Goal: Consume media (video, audio)

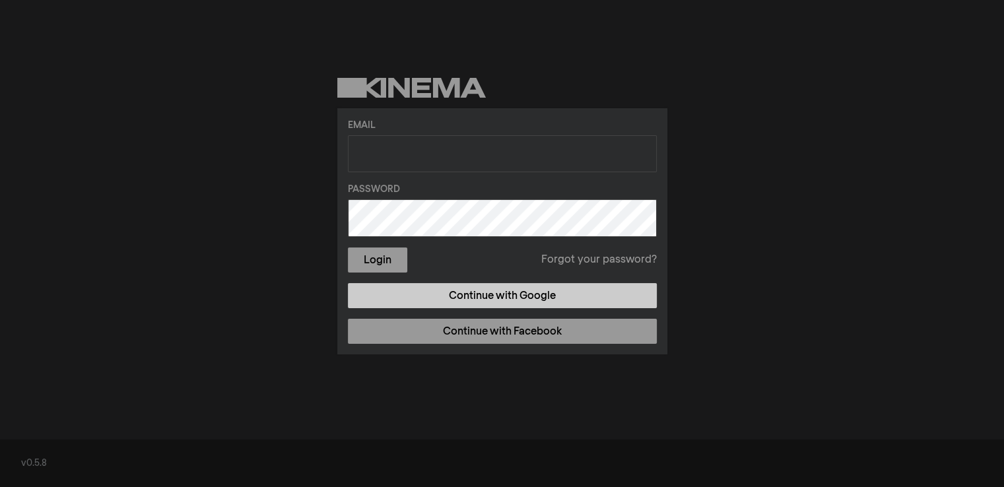
click at [449, 291] on link "Continue with Google" at bounding box center [502, 295] width 309 height 25
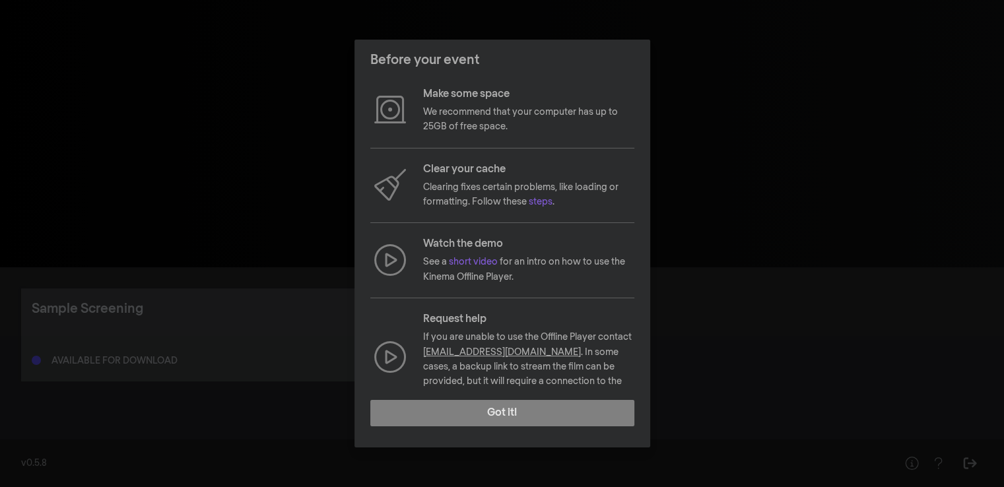
scroll to position [94, 0]
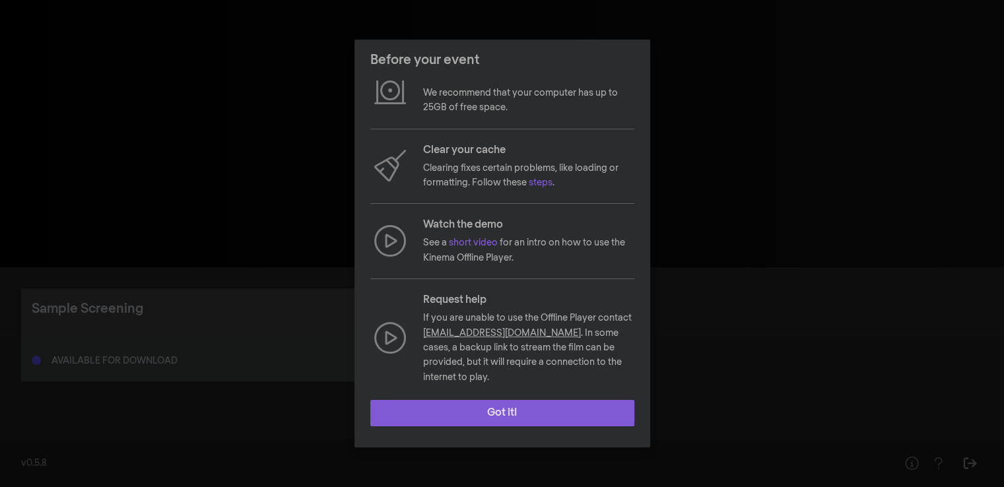
click at [504, 413] on button "Got it!" at bounding box center [502, 413] width 264 height 26
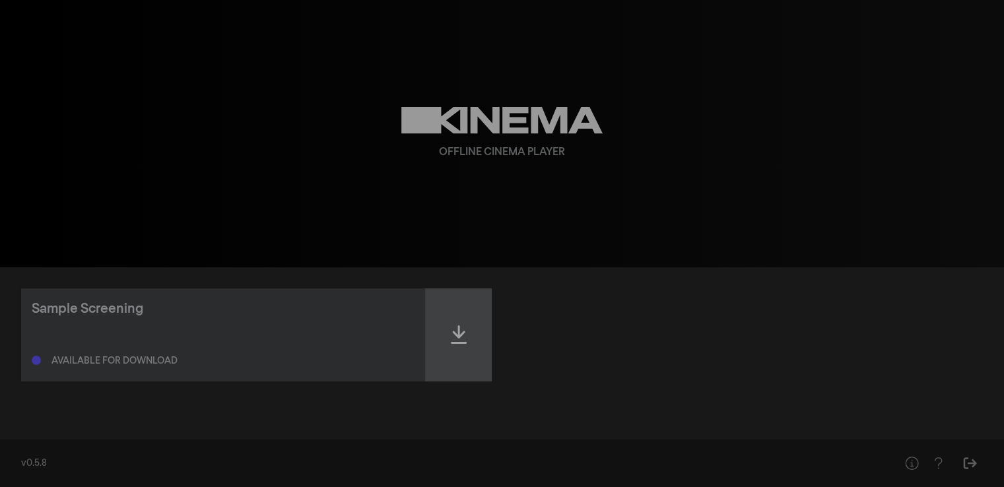
click at [449, 341] on div at bounding box center [459, 334] width 66 height 93
click at [459, 333] on icon at bounding box center [459, 334] width 16 height 21
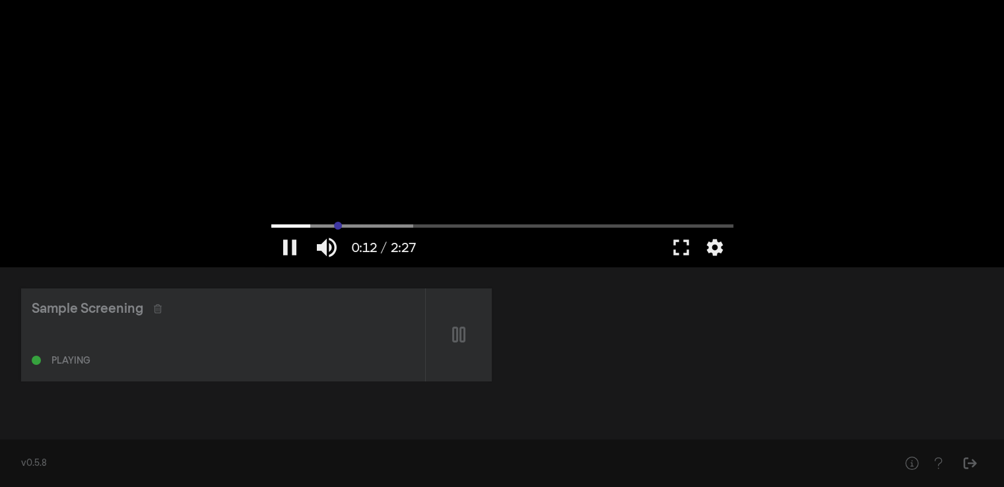
click at [338, 224] on input "Seek" at bounding box center [502, 226] width 462 height 8
click at [385, 222] on input "Seek" at bounding box center [502, 226] width 462 height 8
click at [440, 228] on input "Seek" at bounding box center [502, 226] width 462 height 8
click at [287, 240] on button "pause" at bounding box center [289, 248] width 37 height 40
type input "63.480701"
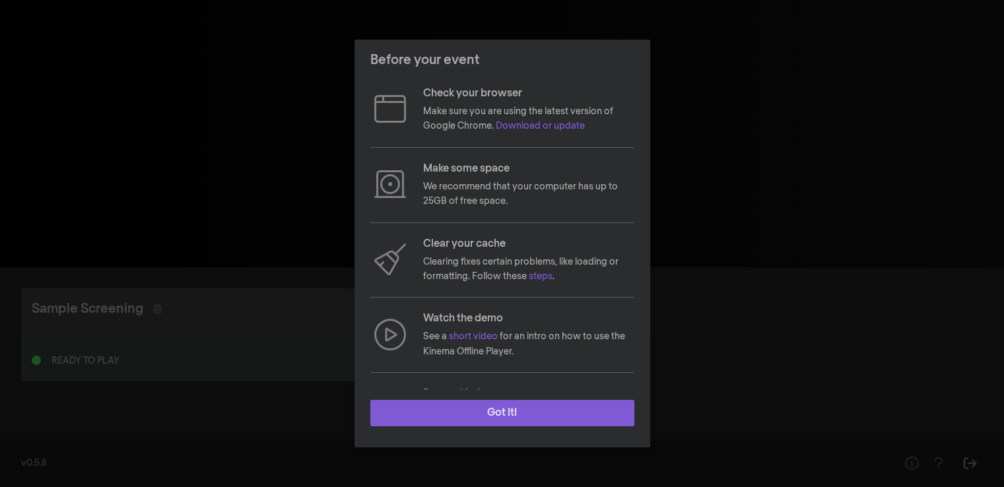
click at [525, 411] on button "Got it!" at bounding box center [502, 413] width 264 height 26
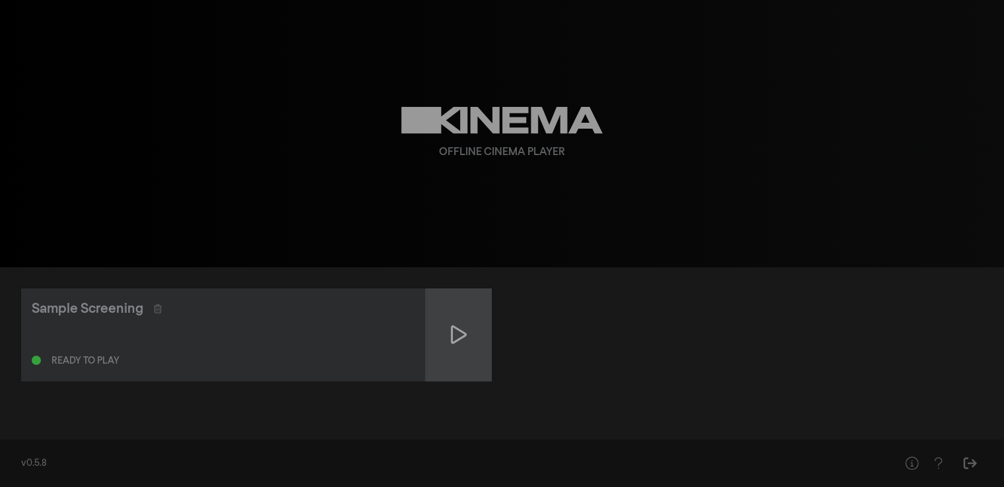
click at [465, 333] on icon at bounding box center [459, 334] width 16 height 18
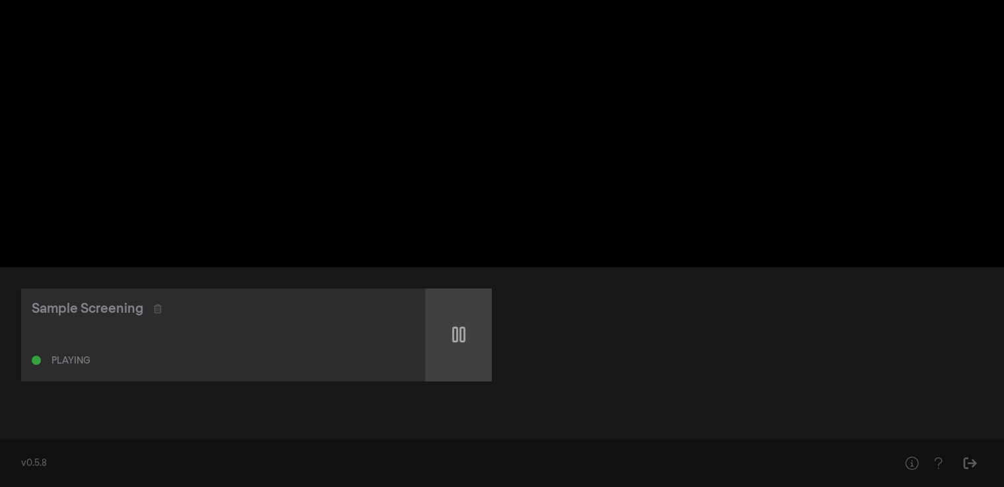
click at [461, 347] on div at bounding box center [459, 334] width 66 height 93
type input "24.976219"
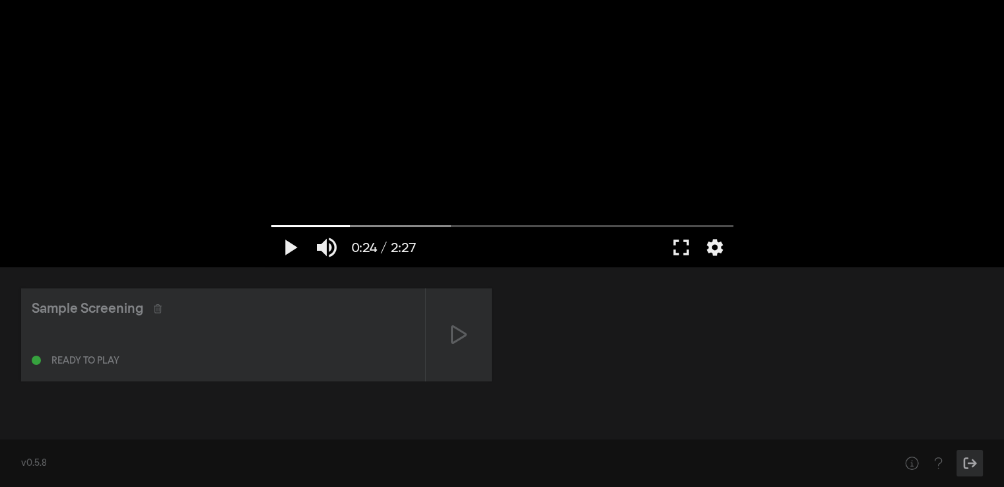
click at [964, 460] on icon "Sign Out" at bounding box center [969, 463] width 13 height 12
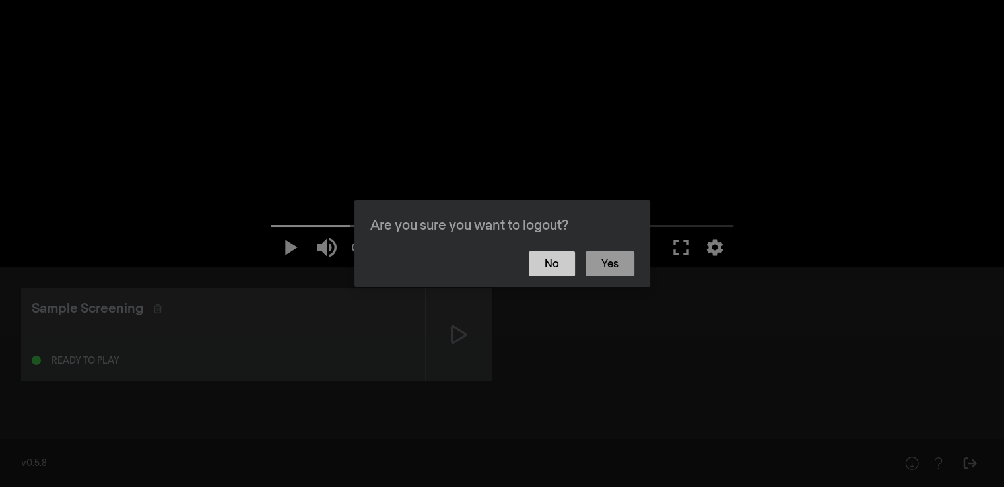
click at [558, 270] on button "No" at bounding box center [552, 263] width 46 height 25
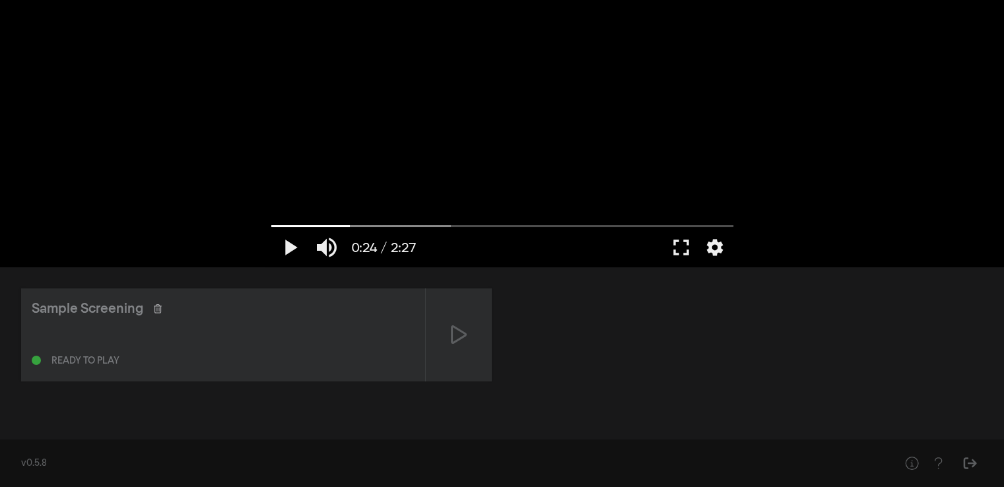
click at [155, 310] on icon at bounding box center [158, 308] width 8 height 9
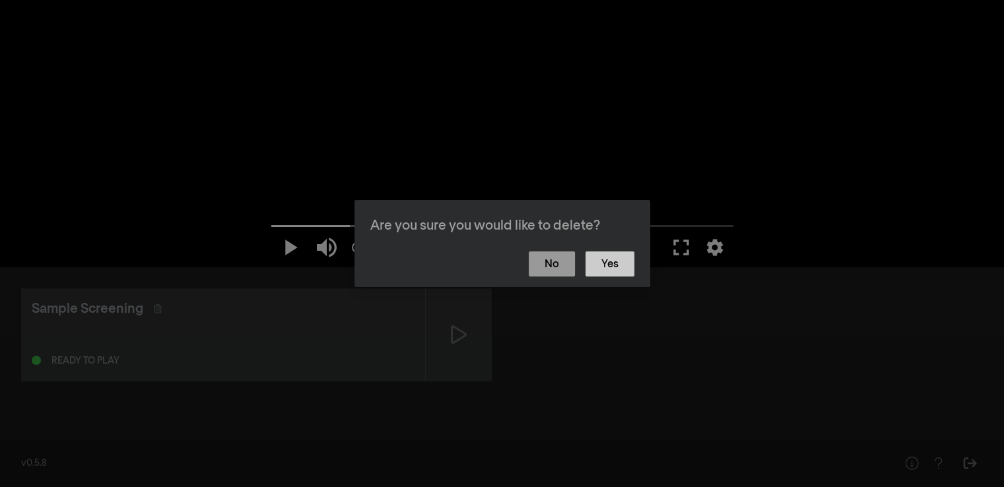
click at [620, 265] on button "Yes" at bounding box center [609, 263] width 49 height 25
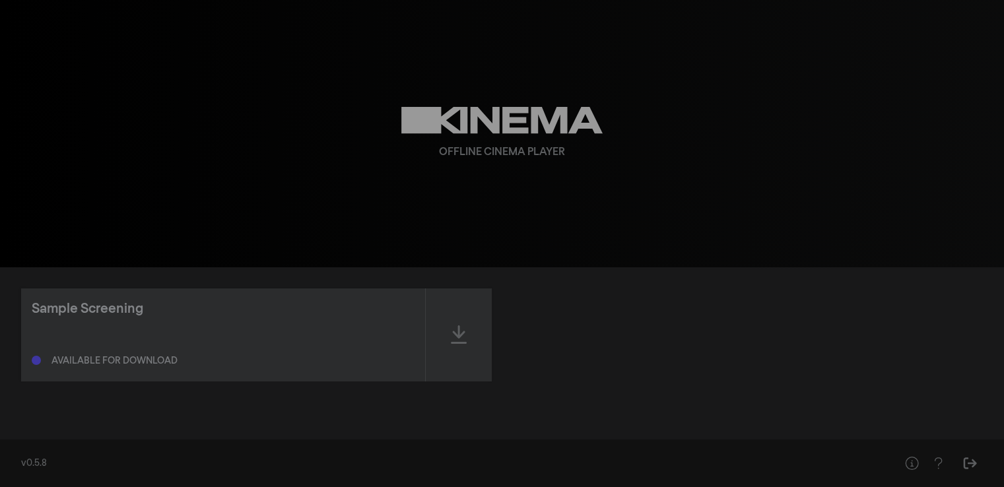
click at [121, 359] on div "Available for download" at bounding box center [114, 360] width 126 height 9
click at [121, 358] on div "Available for download" at bounding box center [114, 360] width 126 height 9
click at [157, 358] on div "Available for download" at bounding box center [114, 360] width 126 height 9
click at [67, 320] on div "Sample Screening Available for download" at bounding box center [223, 334] width 404 height 93
click at [492, 116] on icon at bounding box center [501, 120] width 201 height 27
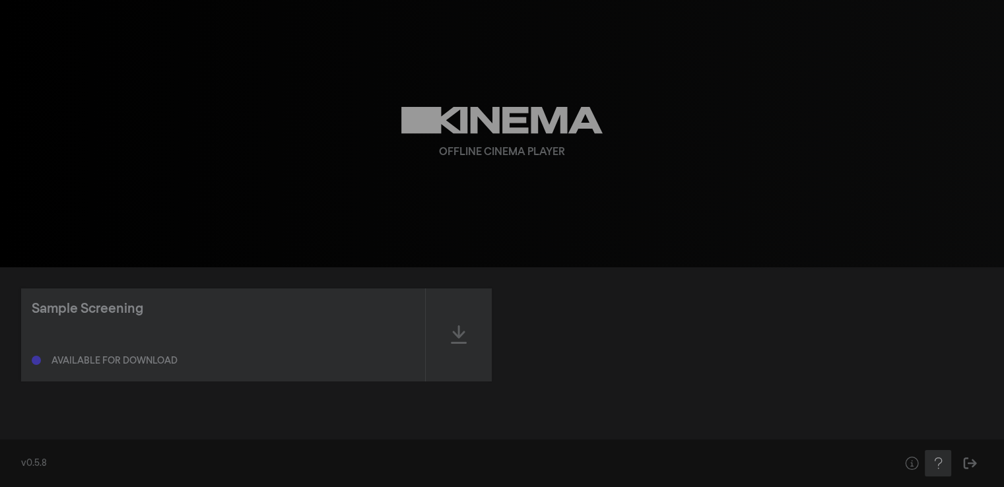
click at [937, 463] on icon "Help" at bounding box center [938, 463] width 17 height 13
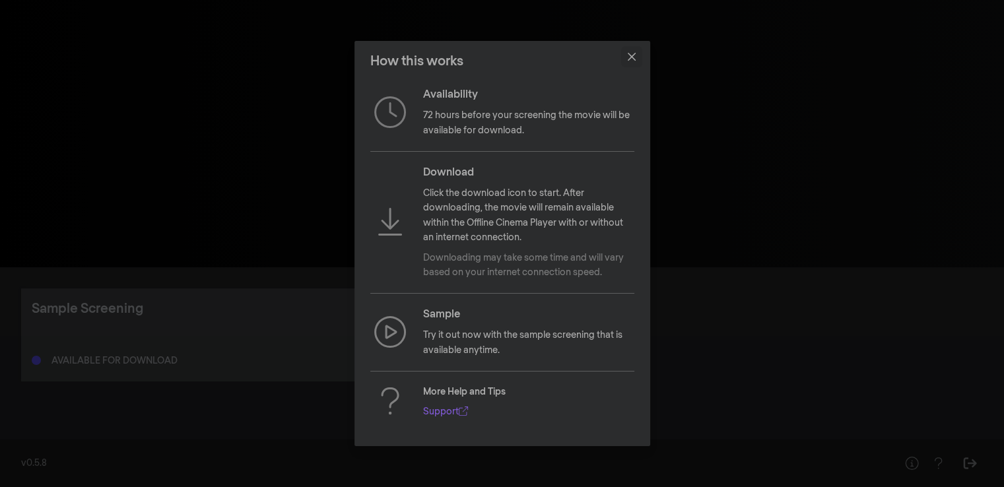
click at [634, 52] on button "Close" at bounding box center [631, 56] width 21 height 21
